Goal: Task Accomplishment & Management: Use online tool/utility

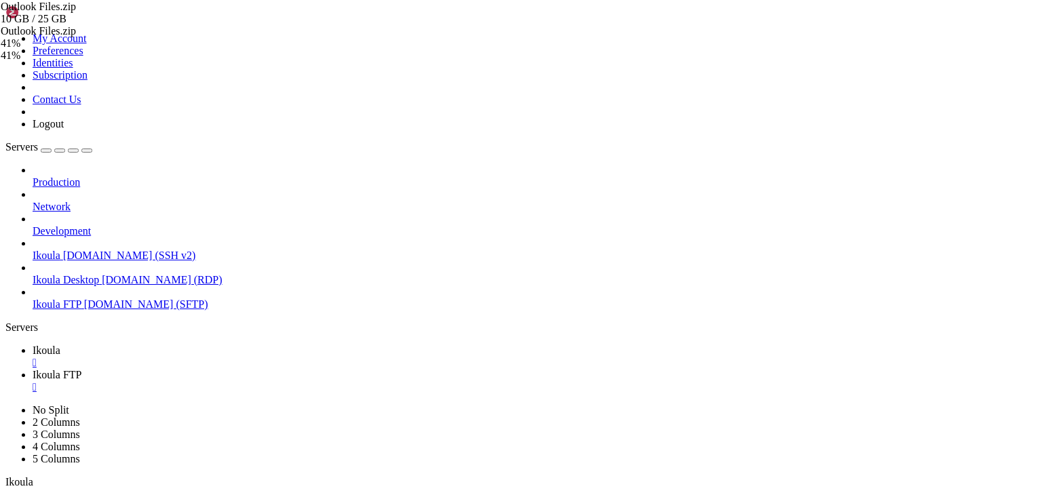
scroll to position [3265, 0]
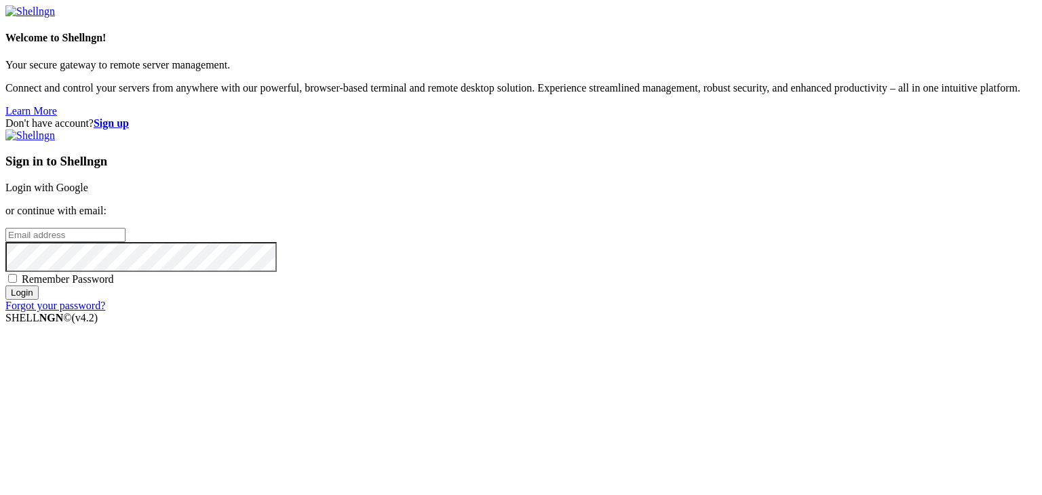
click at [88, 182] on link "Login with Google" at bounding box center [46, 188] width 83 height 12
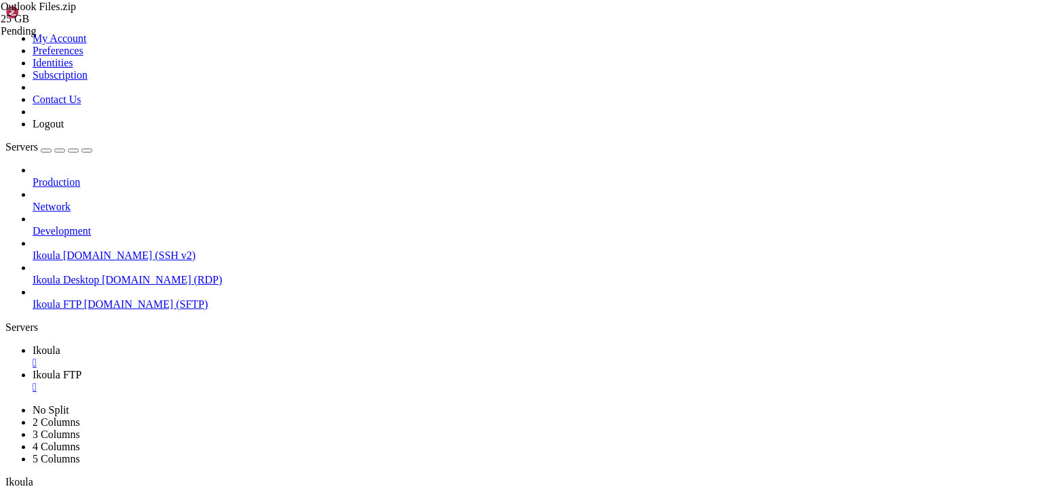
scroll to position [3265, 0]
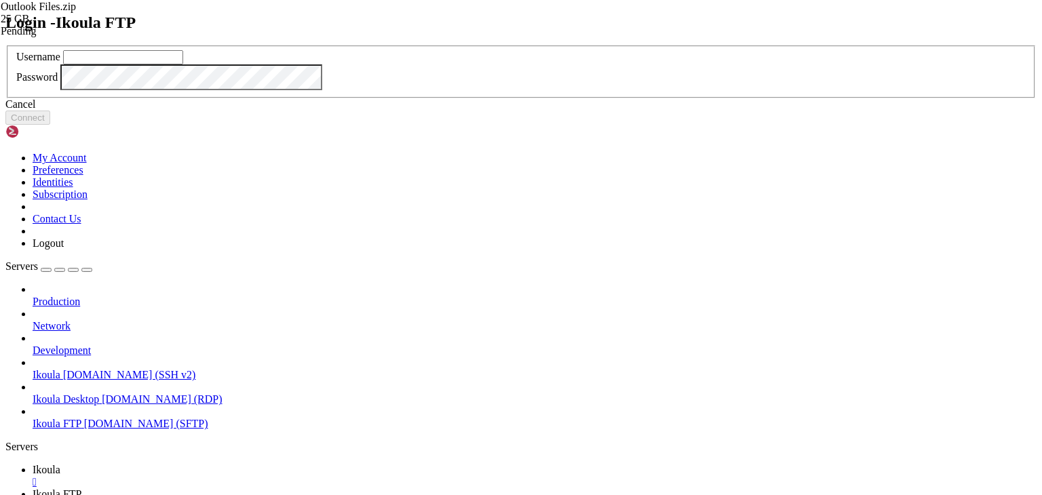
click at [183, 64] on input "text" at bounding box center [123, 57] width 120 height 14
type input "plb"
click at [50, 125] on button "Connect" at bounding box center [27, 118] width 45 height 14
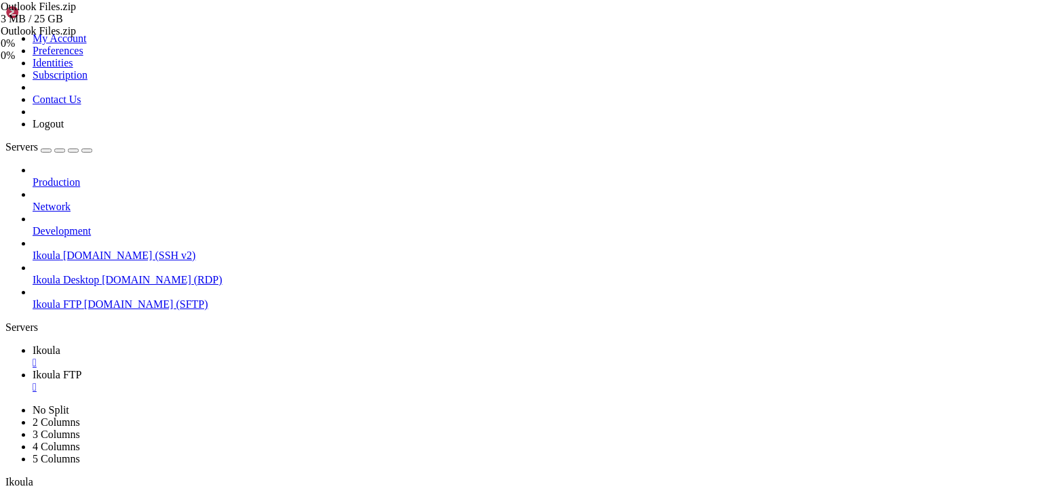
click at [81, 369] on span "Ikoula FTP" at bounding box center [57, 375] width 49 height 12
click at [60, 345] on span "Ikoula" at bounding box center [47, 351] width 28 height 12
click at [270, 369] on link "Ikoula FTP " at bounding box center [535, 381] width 1004 height 24
click at [136, 62] on div "Outlook Files.zip 14 MB / 25 GB Outlook Files.zip 0% 0 %" at bounding box center [69, 31] width 136 height 61
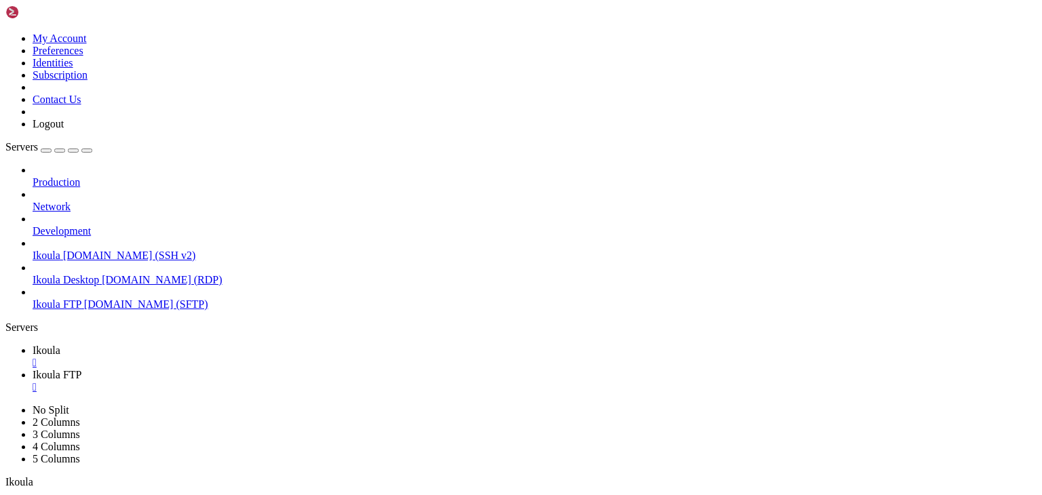
scroll to position [339, 0]
type input "/home/plb/Documents"
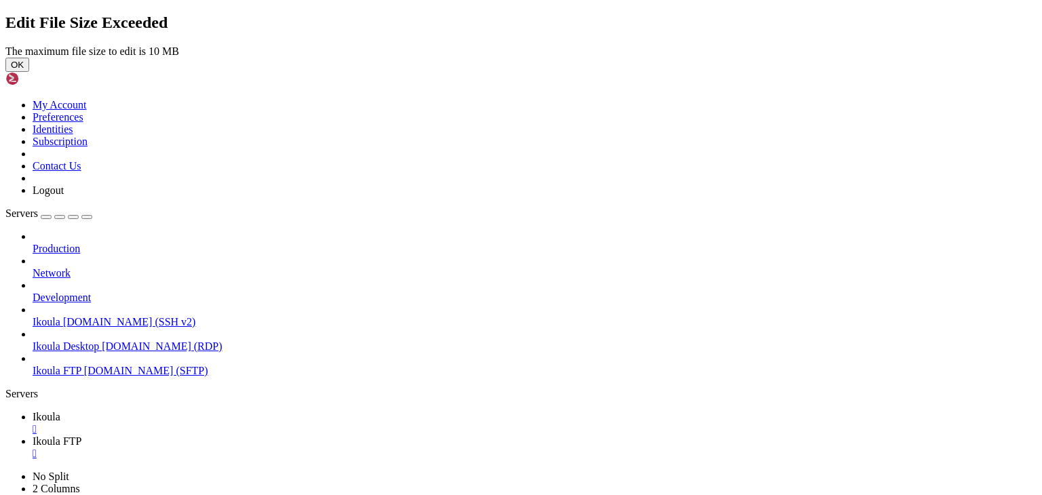
click at [29, 72] on button "OK" at bounding box center [17, 65] width 24 height 14
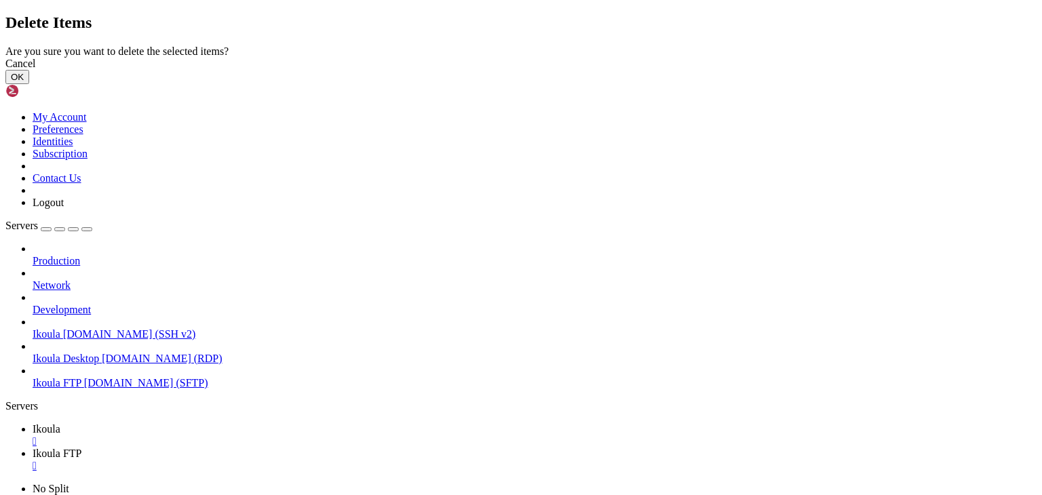
click at [29, 84] on button "OK" at bounding box center [17, 77] width 24 height 14
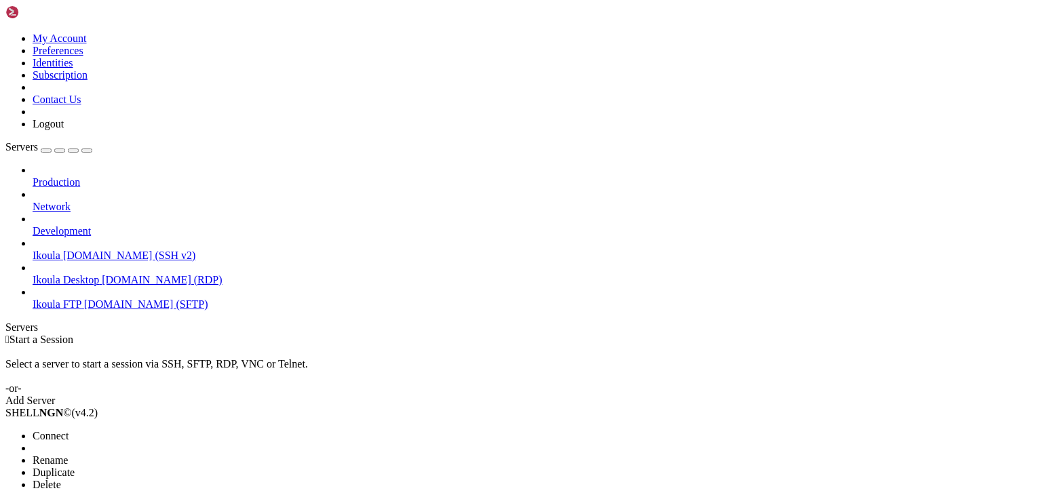
click at [69, 430] on span "Connect" at bounding box center [51, 436] width 36 height 12
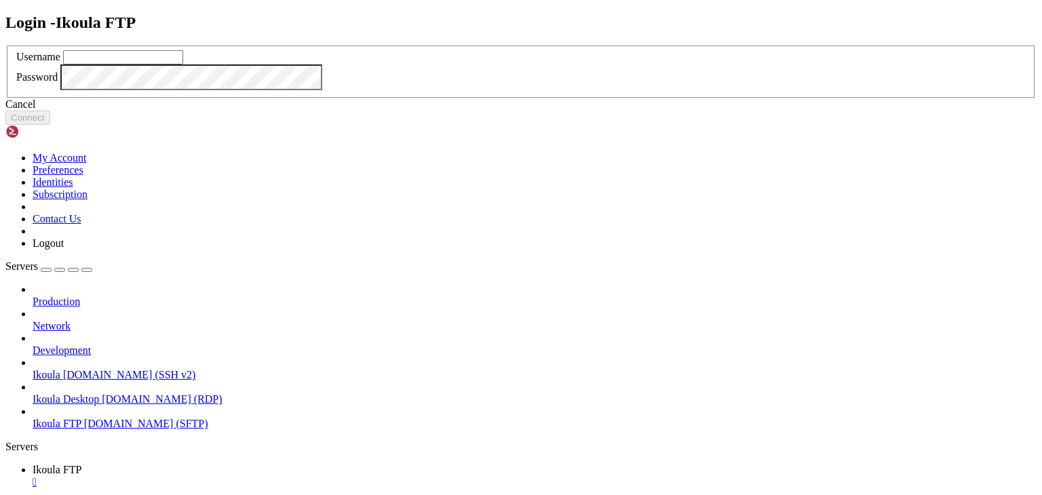
click at [183, 64] on input "text" at bounding box center [123, 57] width 120 height 14
type input "plb"
click at [50, 125] on button "Connect" at bounding box center [27, 118] width 45 height 14
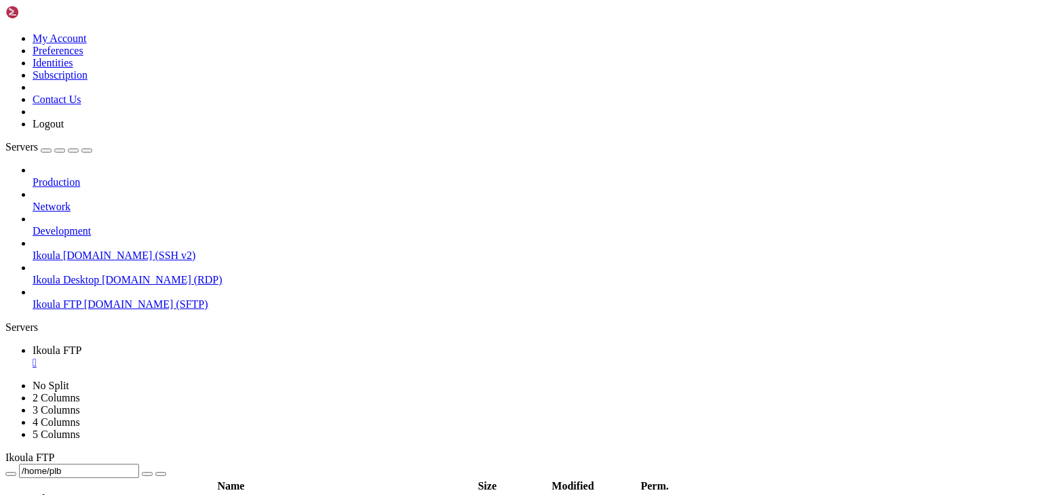
scroll to position [271, 0]
click at [61, 495] on span " Documents" at bounding box center [34, 504] width 54 height 12
type input "/home/plb/Documents"
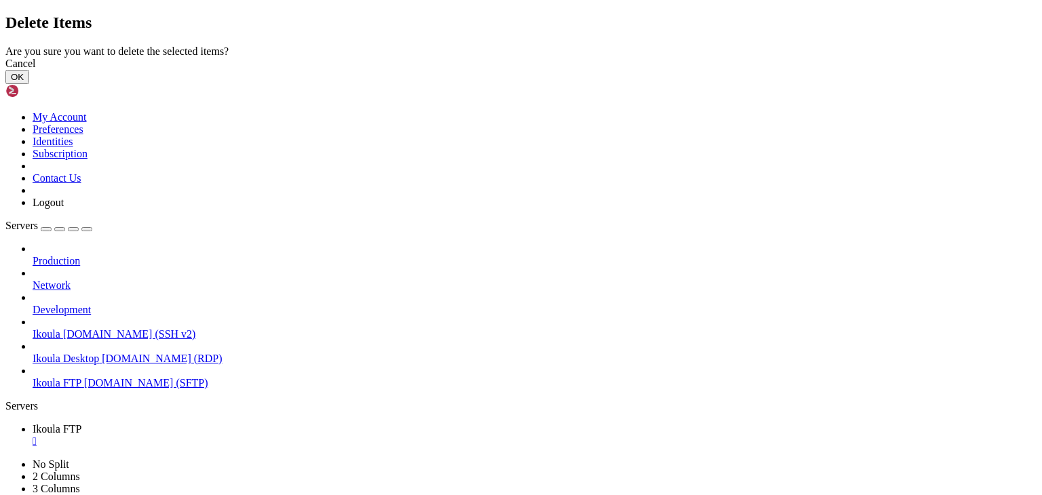
click at [29, 84] on button "OK" at bounding box center [17, 77] width 24 height 14
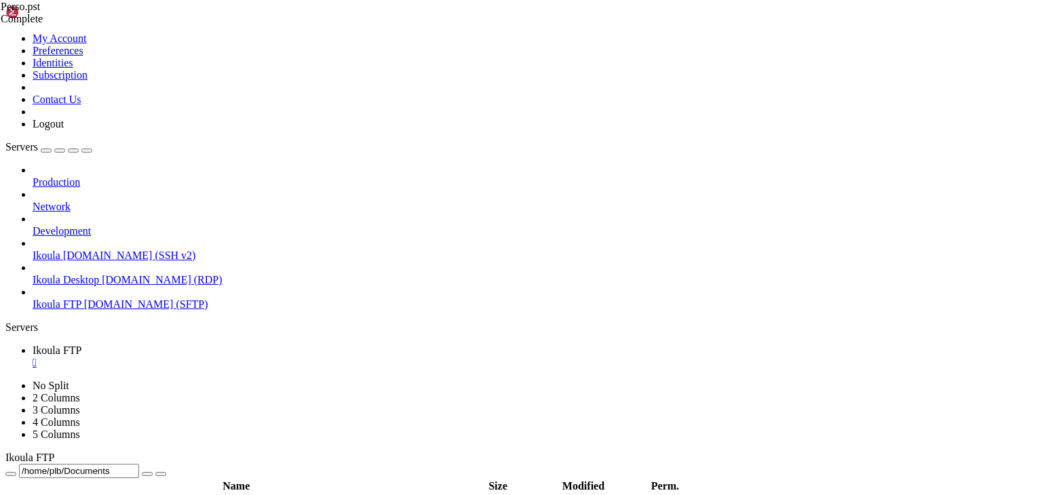
click at [40, 52] on span "Perso.pst" at bounding box center [20, 46] width 39 height 12
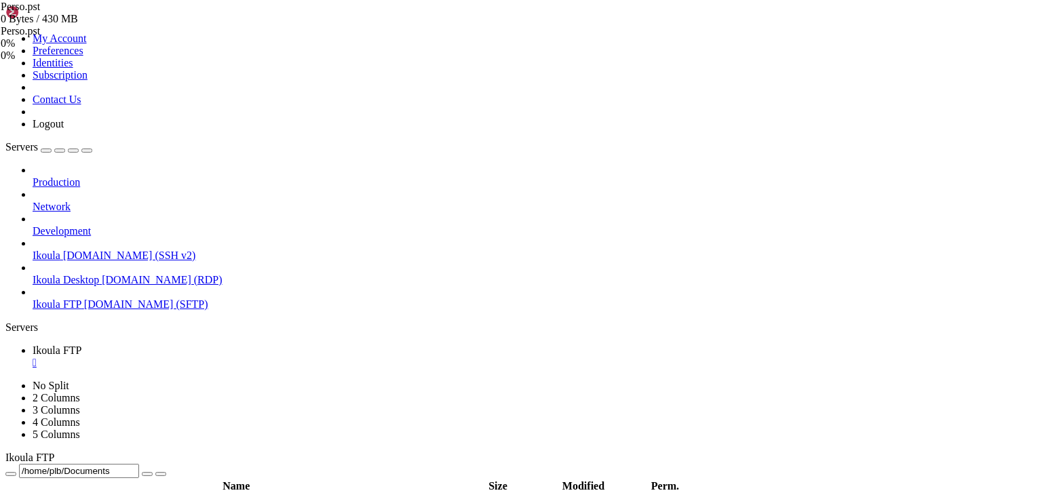
drag, startPoint x: 955, startPoint y: 172, endPoint x: 953, endPoint y: 158, distance: 14.5
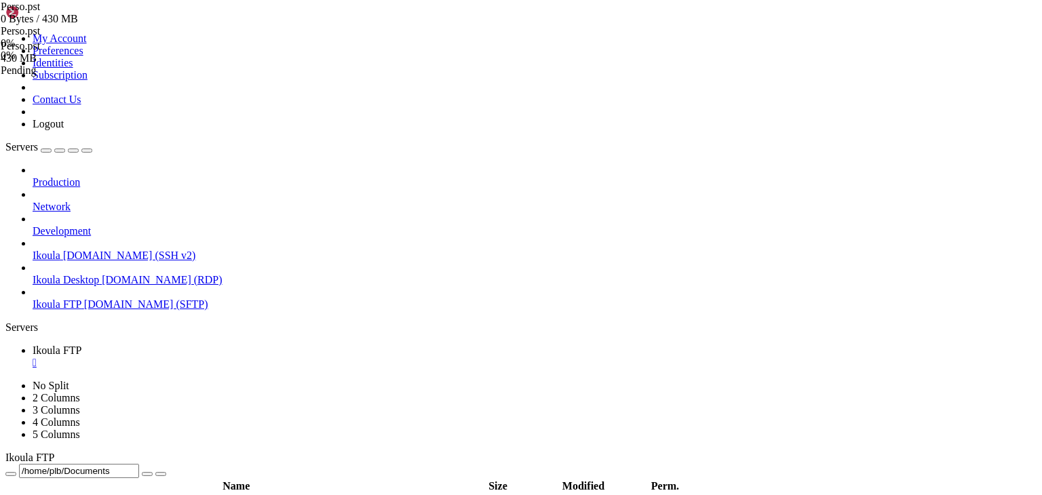
click at [40, 12] on span "Perso.pst" at bounding box center [20, 7] width 39 height 12
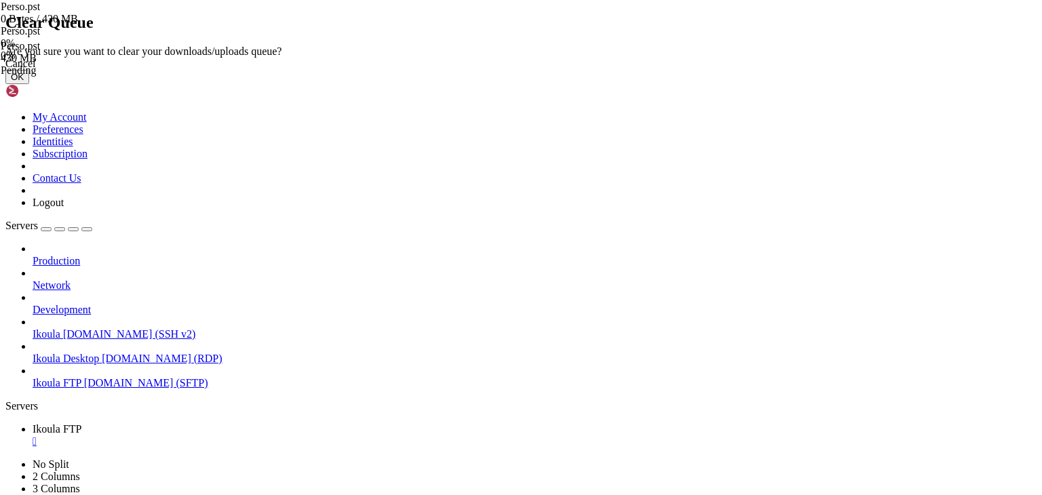
click at [29, 84] on button "OK" at bounding box center [17, 77] width 24 height 14
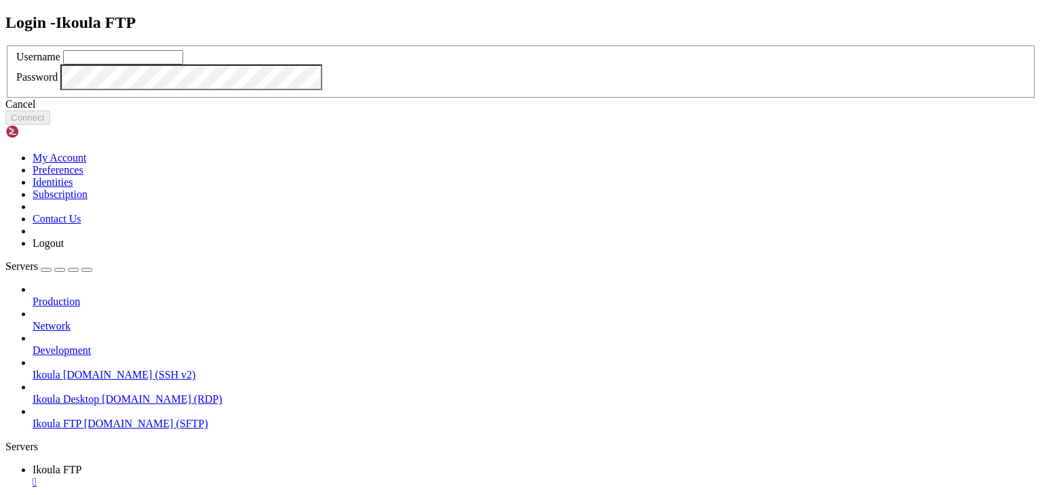
click at [183, 64] on input "text" at bounding box center [123, 57] width 120 height 14
type input "plb"
click button "Connect" at bounding box center [27, 118] width 45 height 14
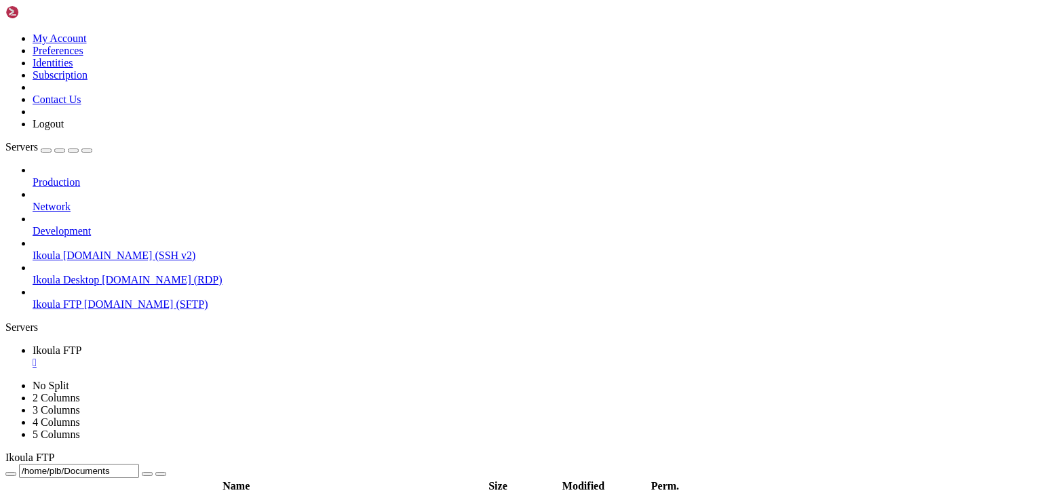
click at [254, 357] on div "" at bounding box center [535, 363] width 1004 height 12
